Goal: Task Accomplishment & Management: Understand process/instructions

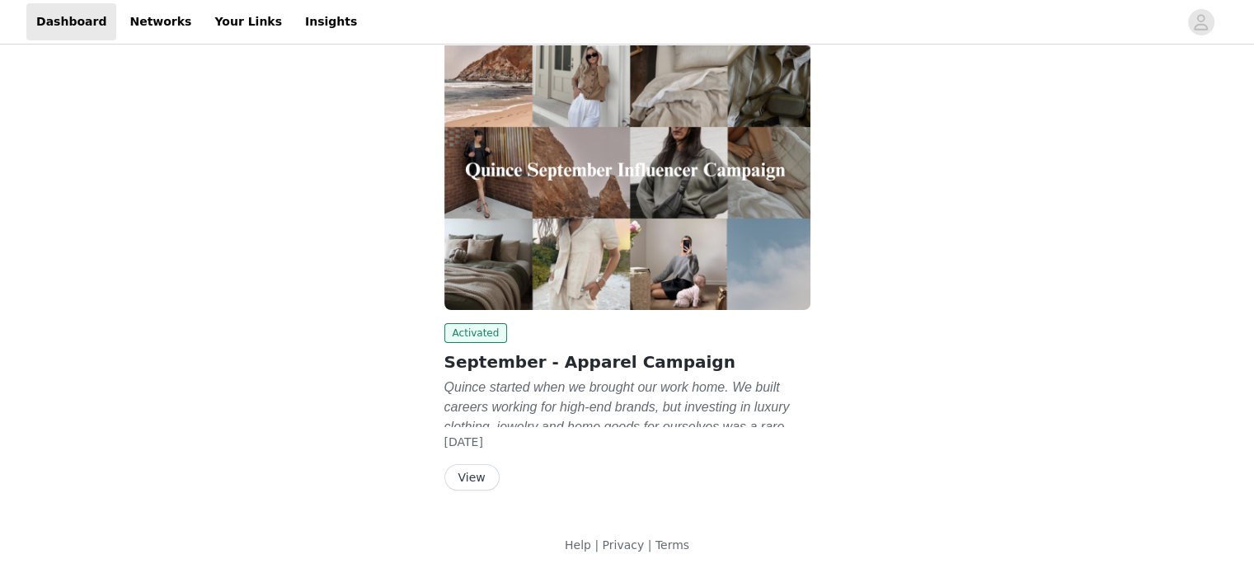
click at [462, 470] on button "View" at bounding box center [472, 477] width 55 height 26
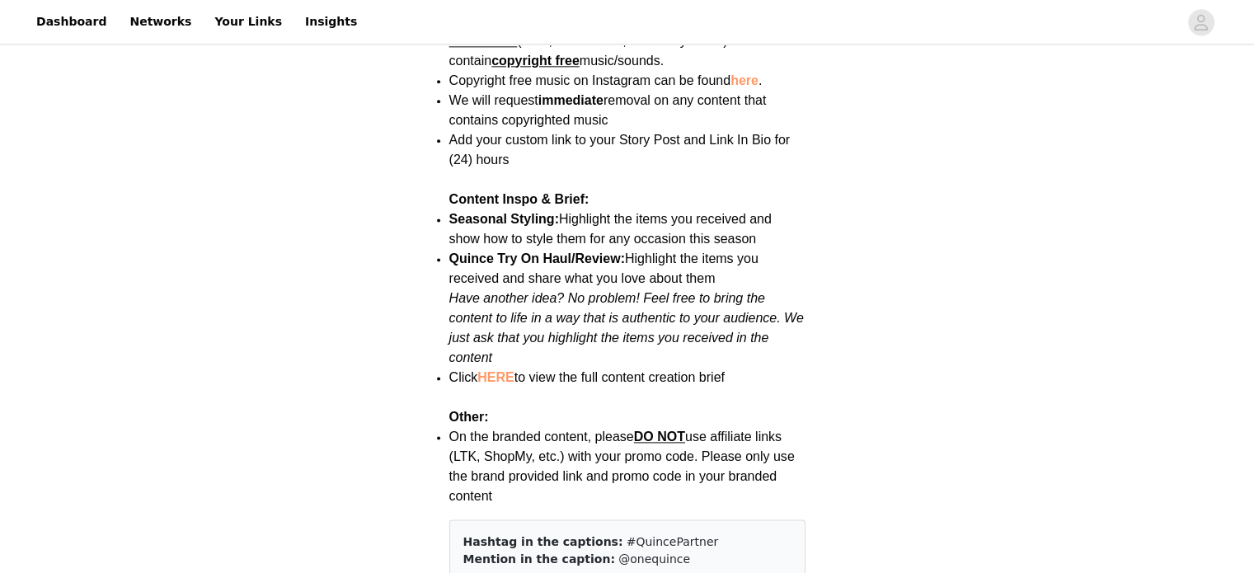
scroll to position [2154, 0]
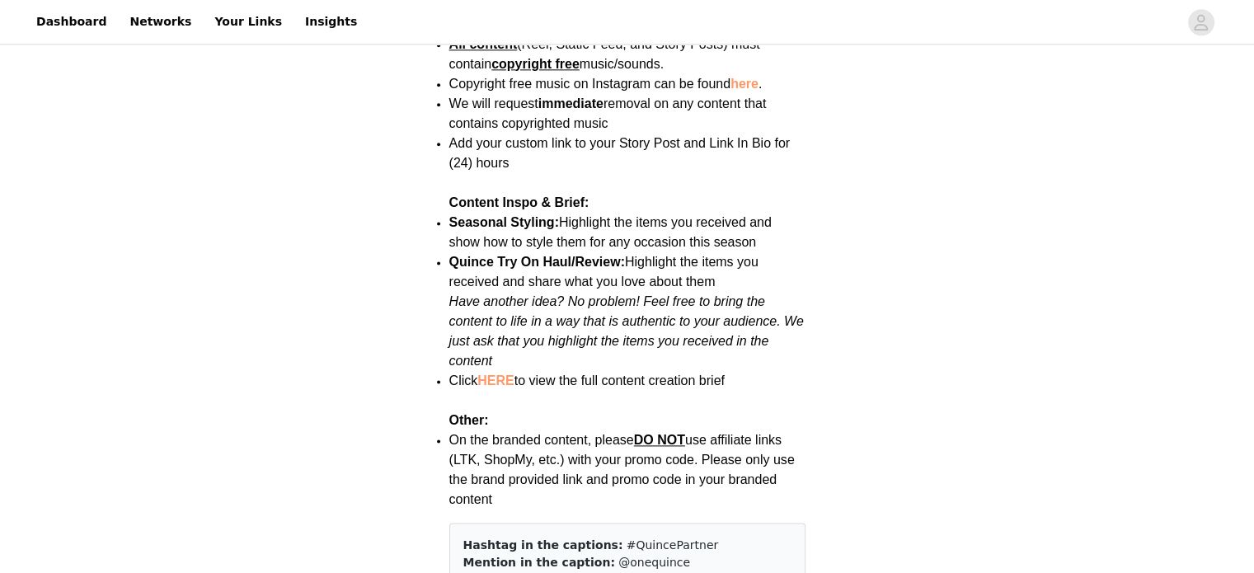
click at [497, 374] on link "HERE" at bounding box center [496, 381] width 36 height 14
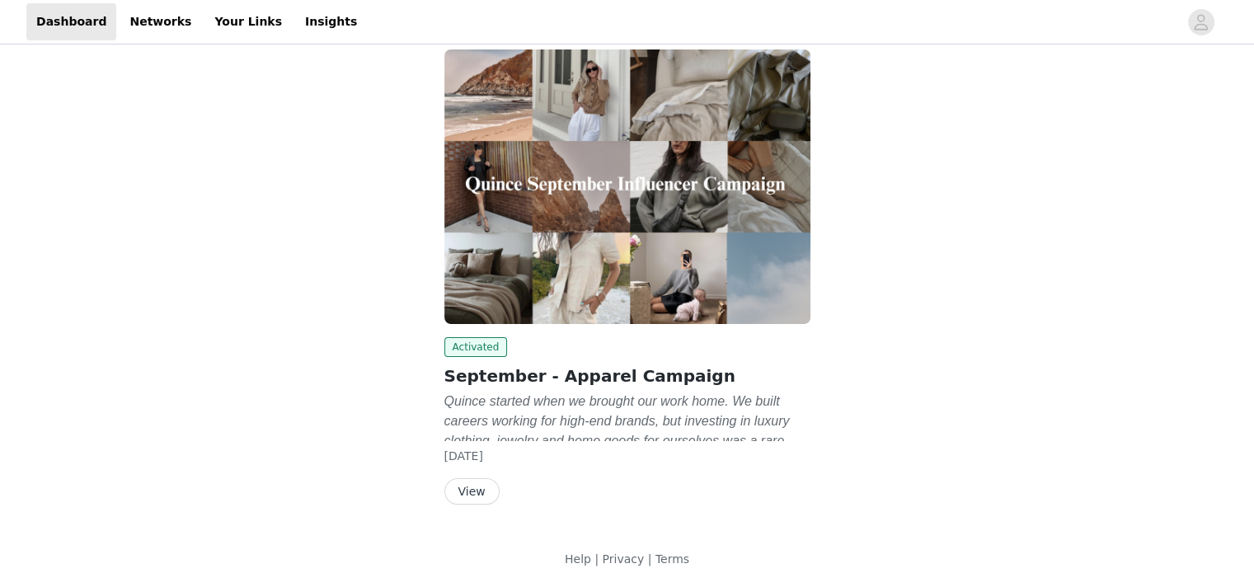
scroll to position [111, 0]
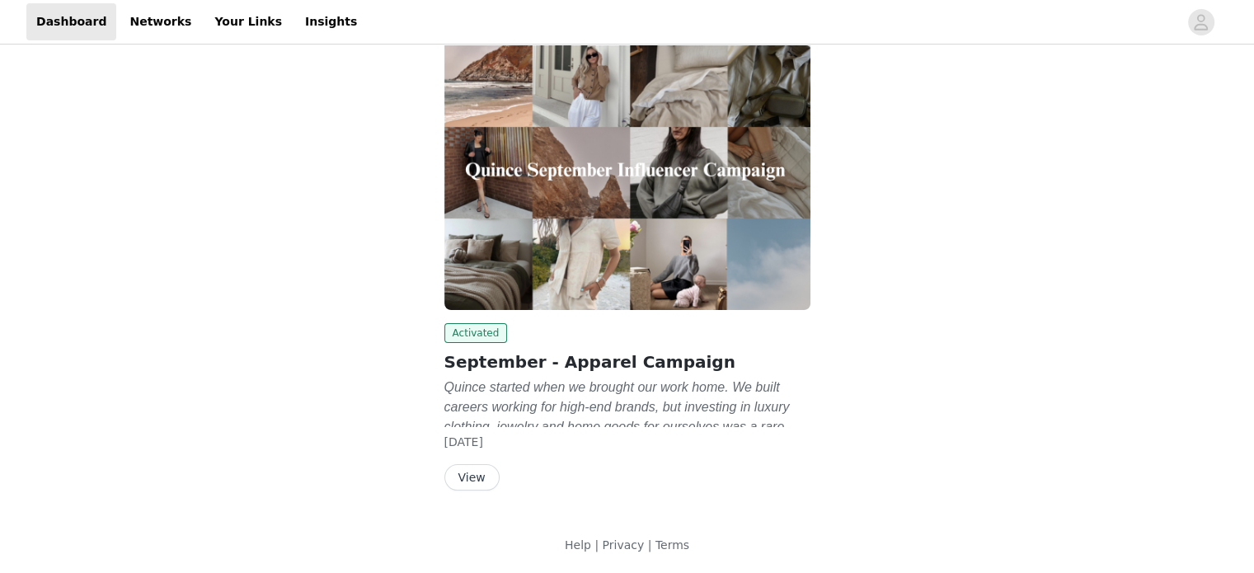
click at [488, 474] on button "View" at bounding box center [472, 477] width 55 height 26
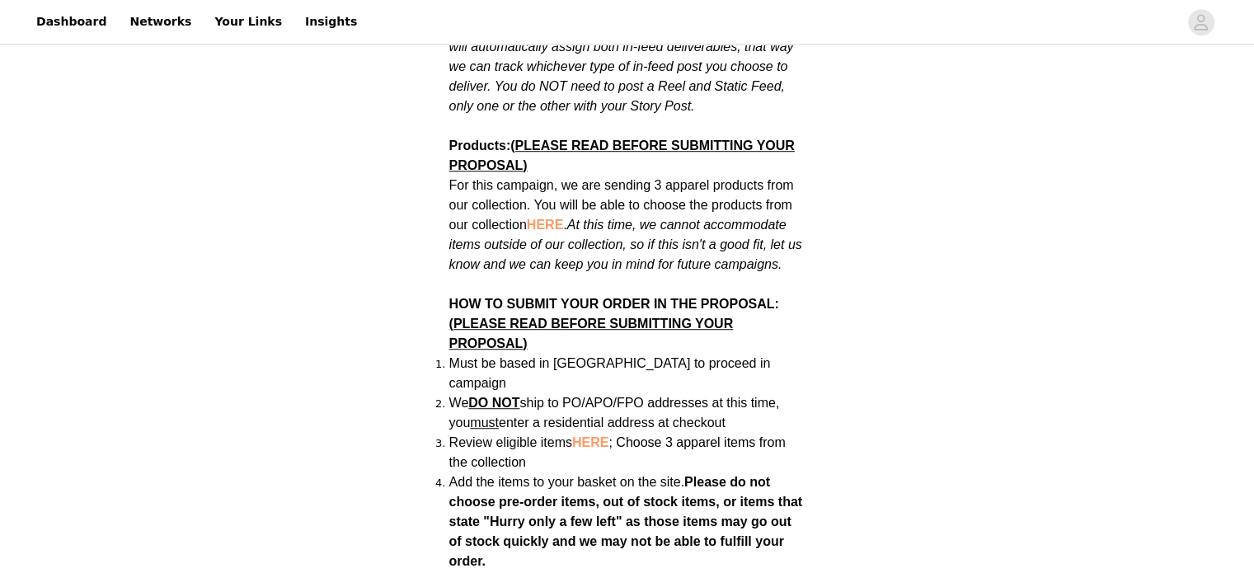
scroll to position [1072, 0]
